Goal: Task Accomplishment & Management: Manage account settings

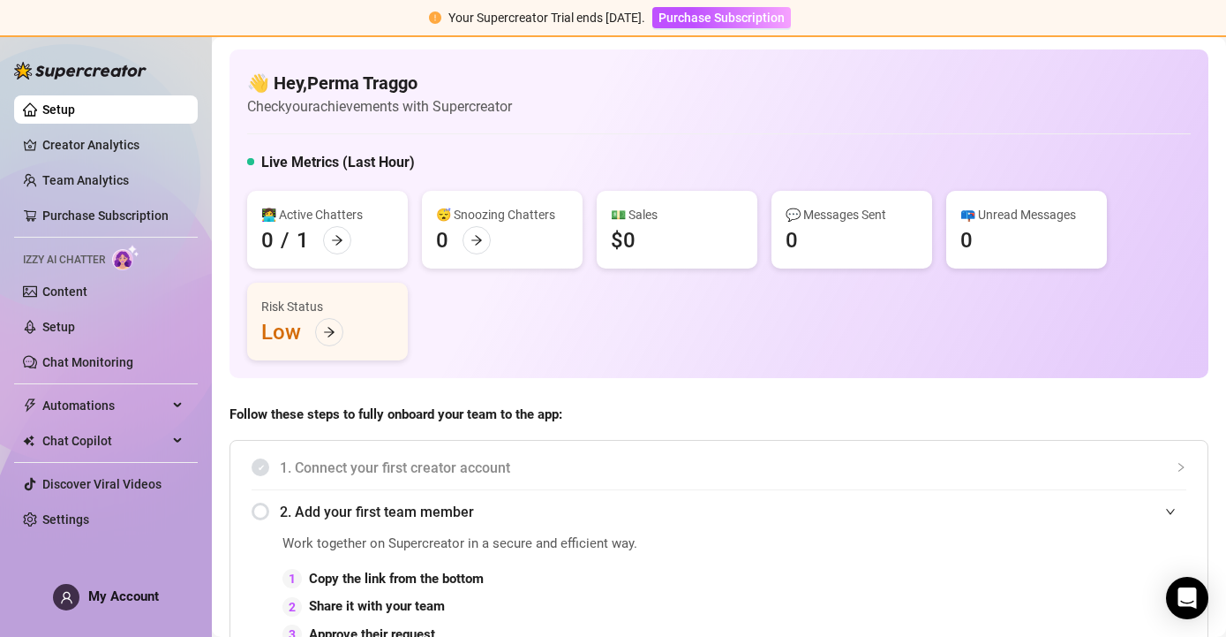
click at [750, 448] on div "1. Connect your first creator account" at bounding box center [719, 467] width 935 height 43
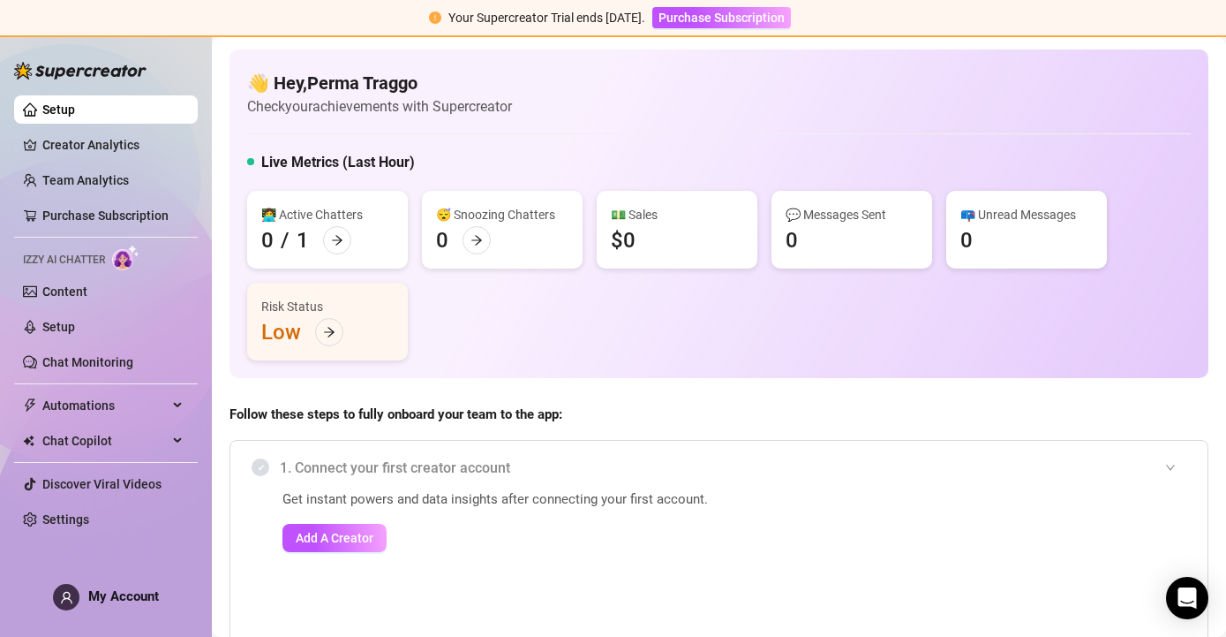
click at [53, 112] on link "Setup" at bounding box center [58, 109] width 33 height 14
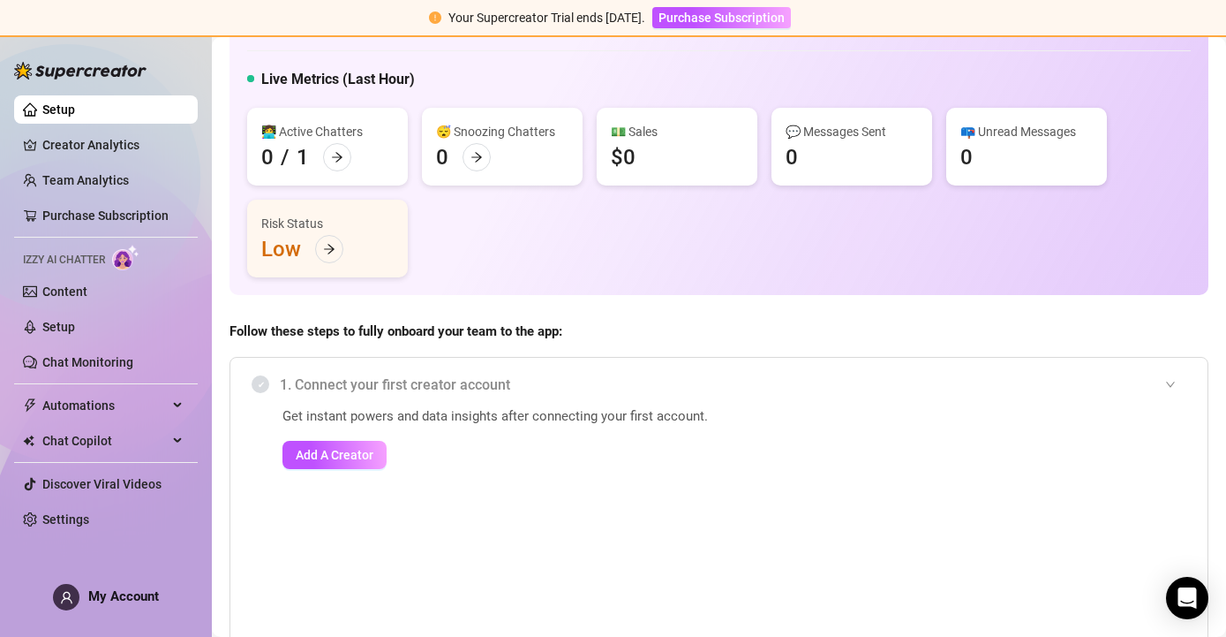
scroll to position [360, 0]
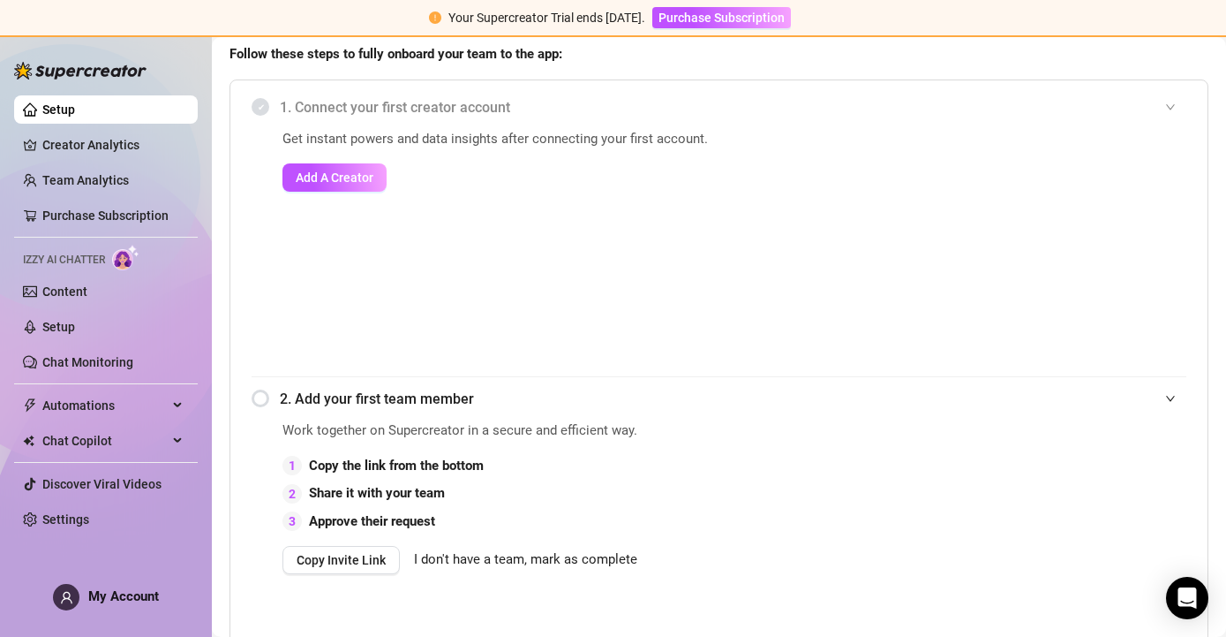
click at [157, 590] on span "My Account" at bounding box center [123, 596] width 71 height 16
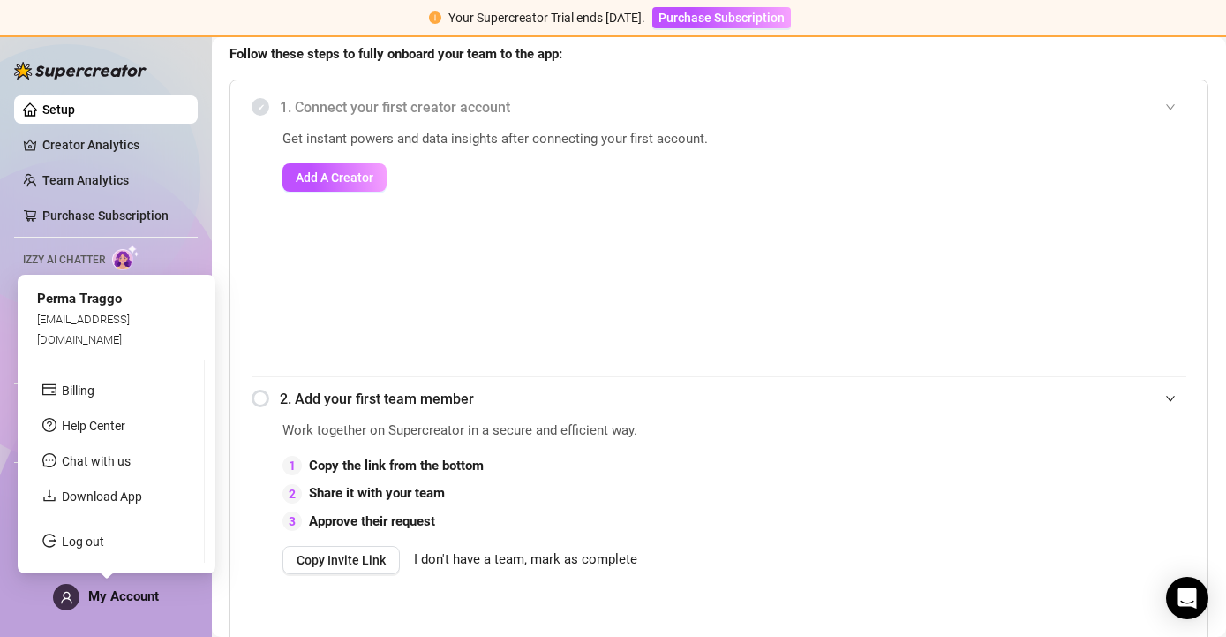
click at [136, 593] on span "My Account" at bounding box center [123, 596] width 71 height 16
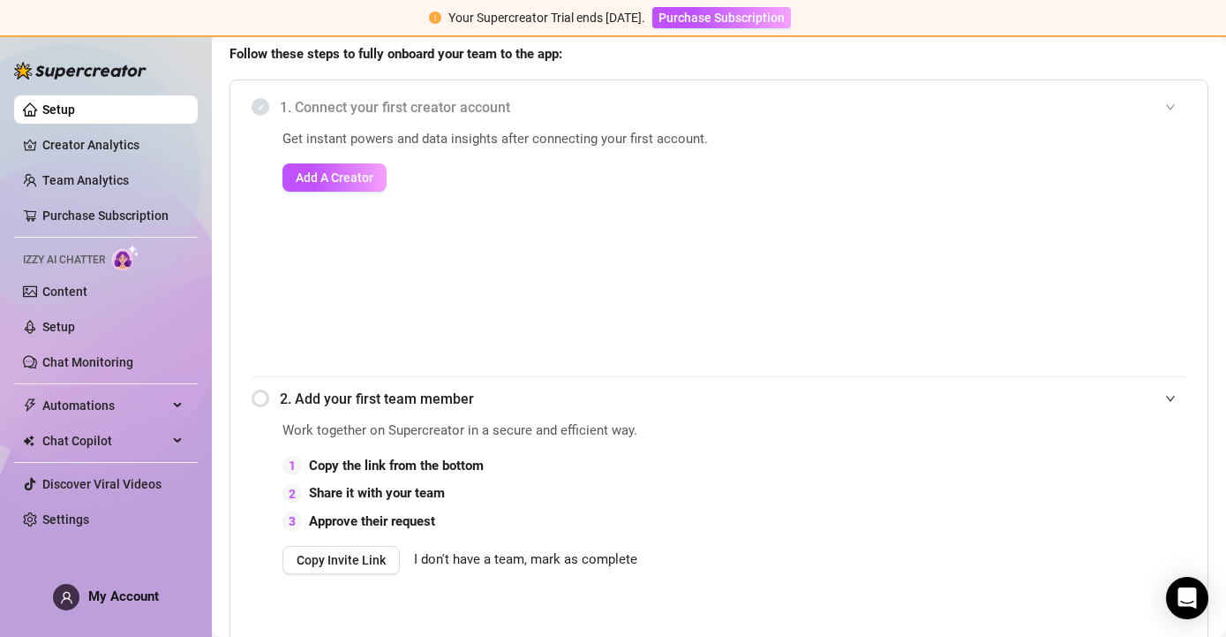
click at [748, 222] on div "Get instant powers and data insights after connecting your first account. Add A…" at bounding box center [536, 252] width 507 height 247
click at [358, 182] on span "Add A Creator" at bounding box center [335, 177] width 78 height 14
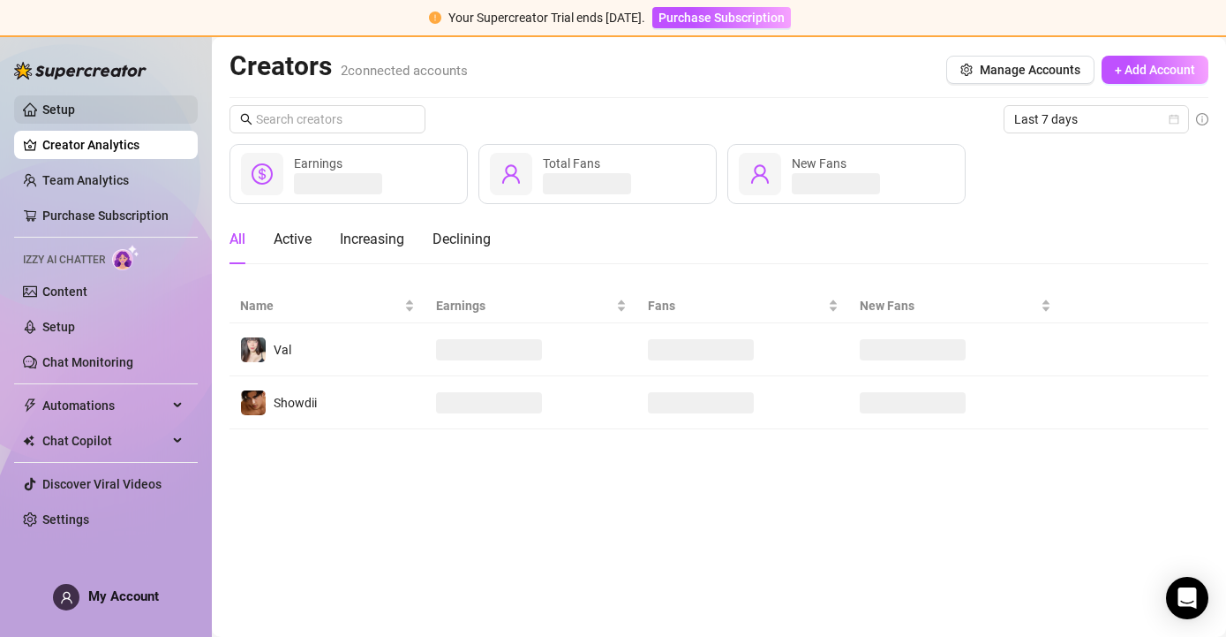
click at [57, 109] on link "Setup" at bounding box center [58, 109] width 33 height 14
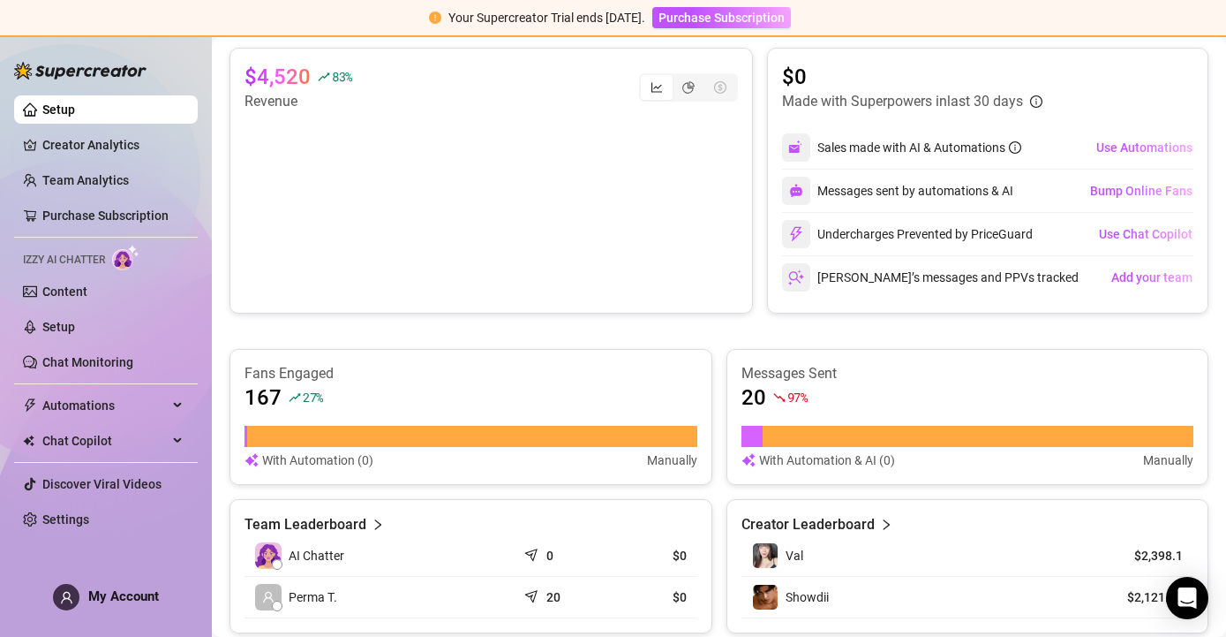
scroll to position [811, 0]
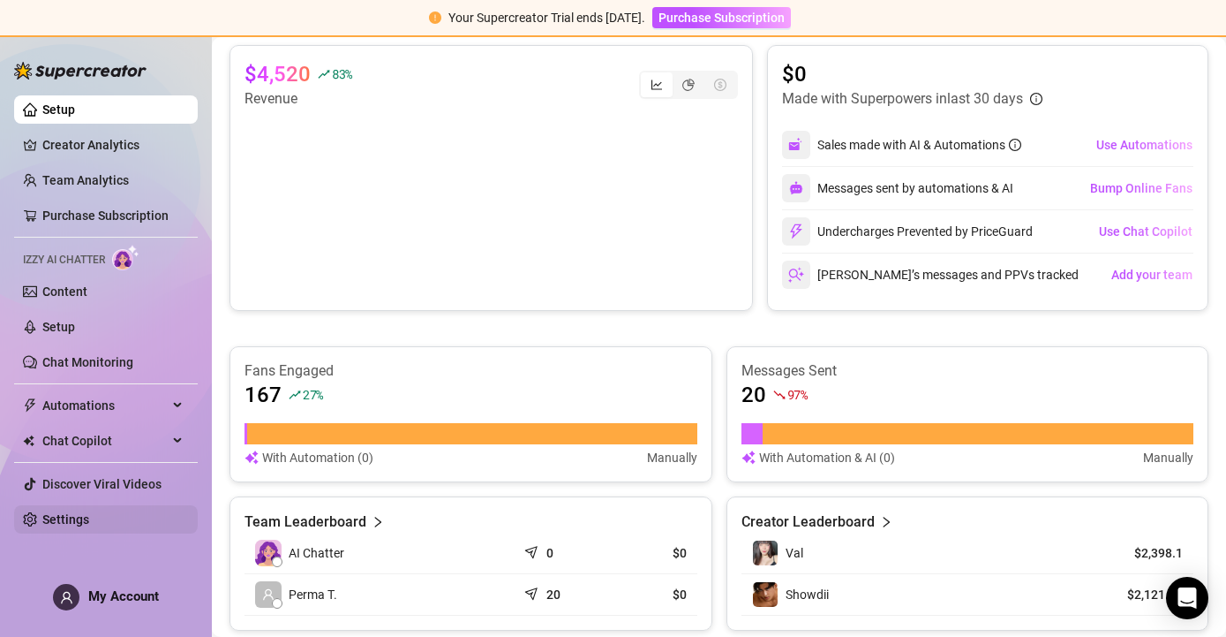
click at [49, 516] on link "Settings" at bounding box center [65, 519] width 47 height 14
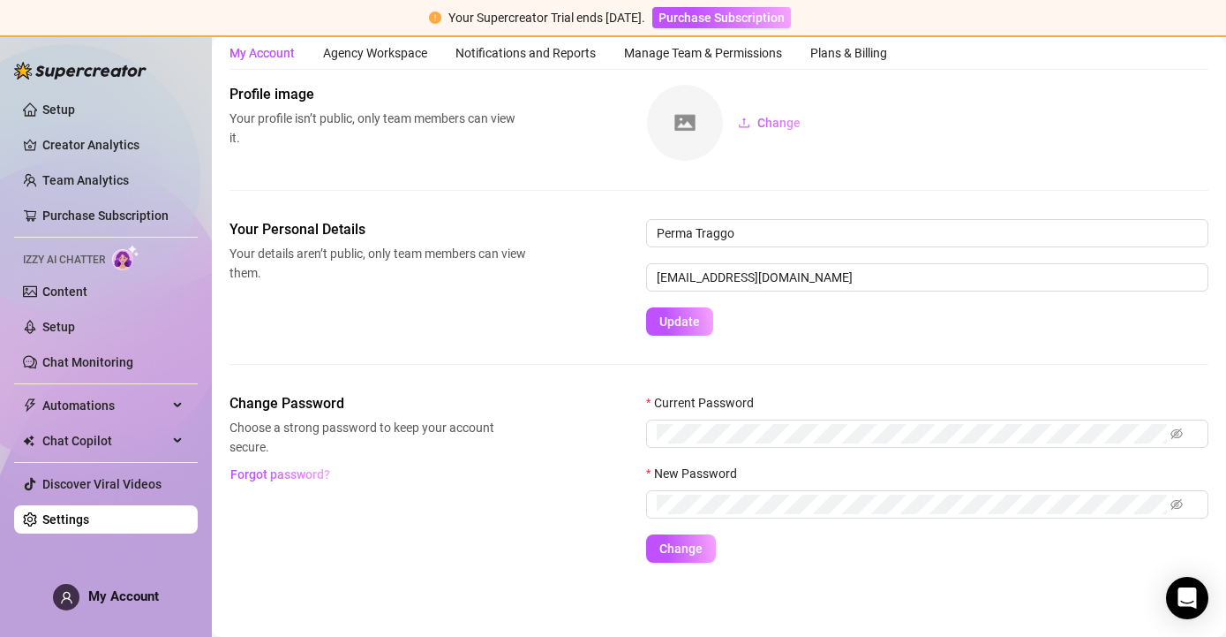
scroll to position [54, 0]
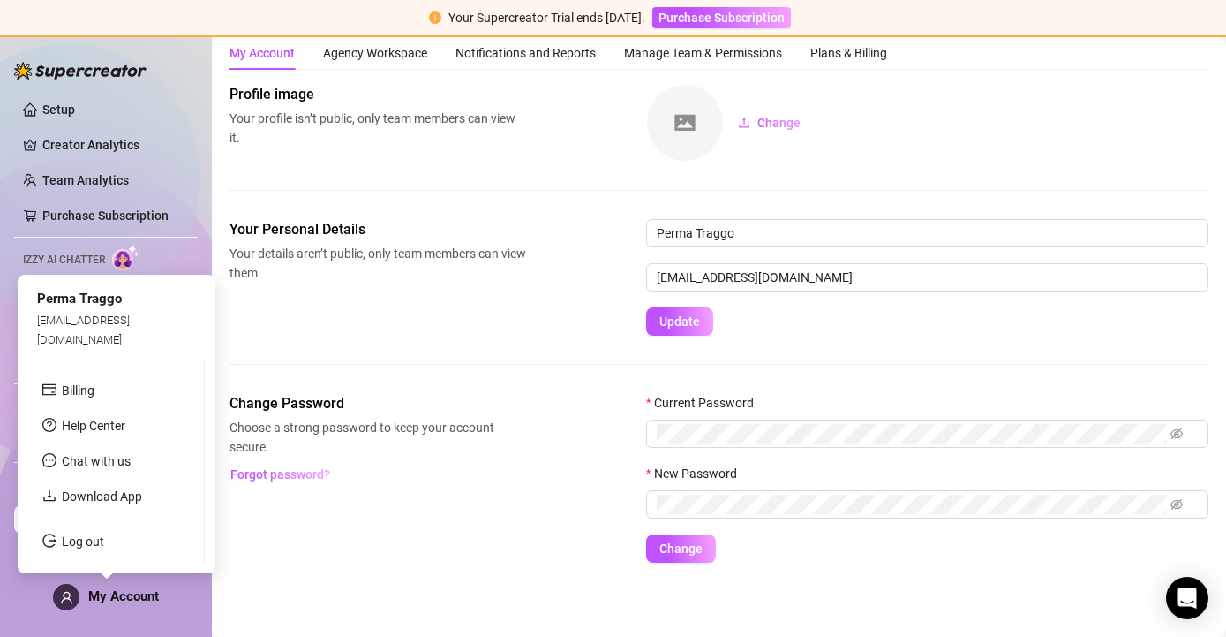
click at [94, 594] on span "My Account" at bounding box center [123, 596] width 71 height 16
